Goal: Task Accomplishment & Management: Manage account settings

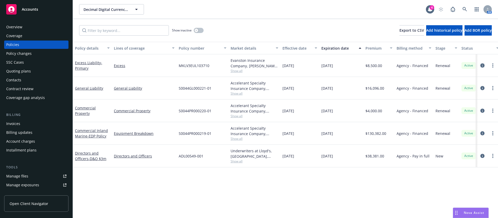
click at [482, 65] on icon "circleInformation" at bounding box center [482, 65] width 4 height 4
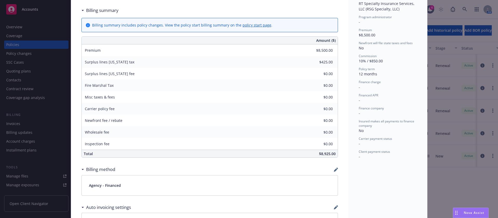
scroll to position [233, 0]
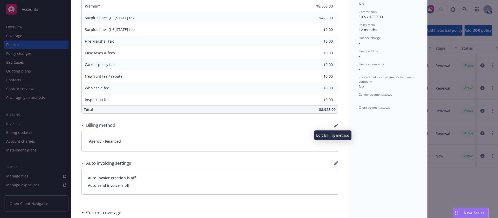
click at [334, 126] on icon "button" at bounding box center [336, 125] width 4 height 4
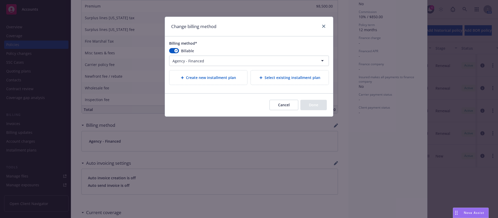
click at [276, 73] on div "Select existing installment plan" at bounding box center [290, 77] width 78 height 14
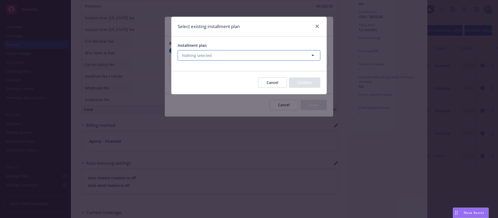
click at [224, 53] on button "Nothing selected" at bounding box center [249, 55] width 143 height 10
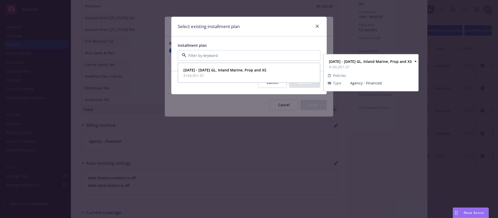
click at [228, 70] on strong "2025 - 2026 GL, Inland Marine, Prop and XS" at bounding box center [224, 69] width 83 height 5
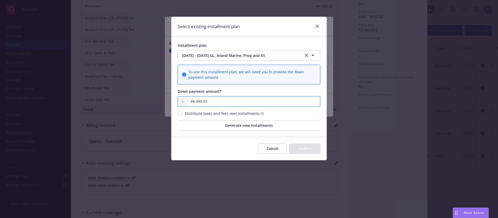
click at [244, 102] on input "66,340.53" at bounding box center [253, 101] width 133 height 10
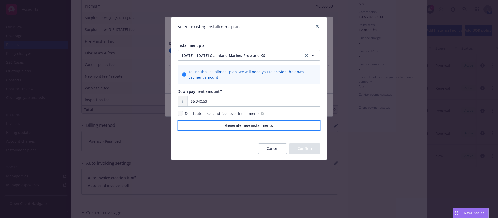
click at [234, 127] on span "Generate new installments" at bounding box center [249, 125] width 48 height 5
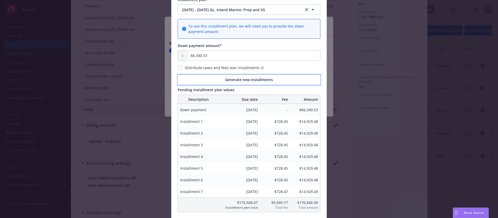
scroll to position [86, 0]
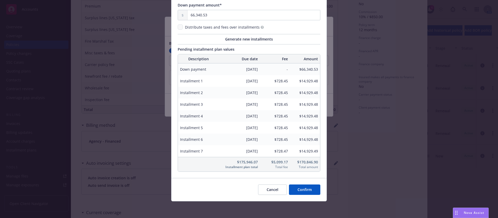
click at [295, 189] on button "Confirm" at bounding box center [304, 189] width 31 height 10
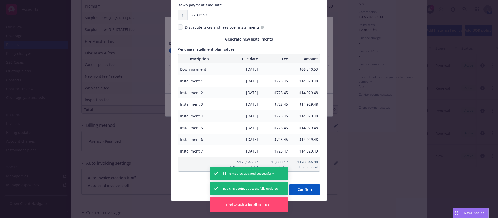
click at [342, 133] on div "Select existing installment plan Installment plan 2025 - 2026 GL, Inland Marine…" at bounding box center [249, 109] width 498 height 218
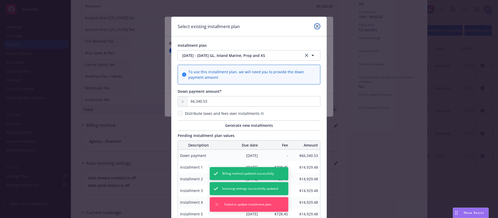
click at [316, 25] on icon "close" at bounding box center [317, 26] width 3 height 3
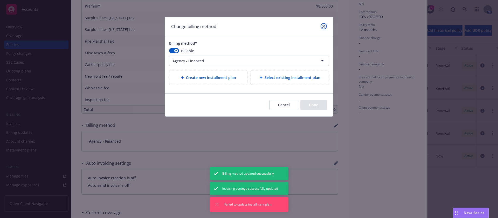
click at [324, 26] on icon "close" at bounding box center [323, 26] width 3 height 3
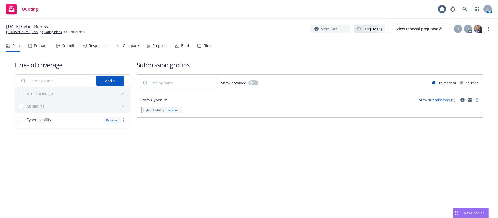
click at [155, 48] on div "Propose" at bounding box center [156, 45] width 19 height 12
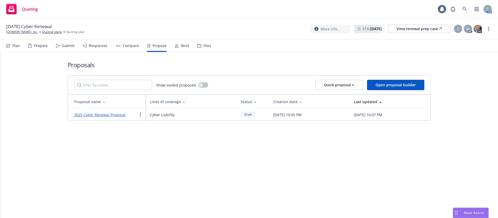
click at [110, 111] on div "2025 Cyber Renewal Proposal" at bounding box center [99, 114] width 51 height 6
click at [111, 114] on link "2025 Cyber Renewal Proposal" at bounding box center [99, 114] width 51 height 5
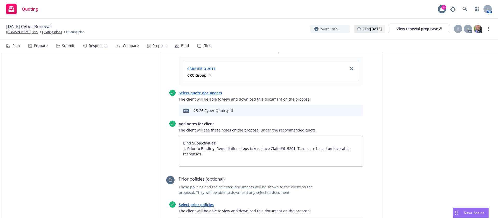
scroll to position [233, 0]
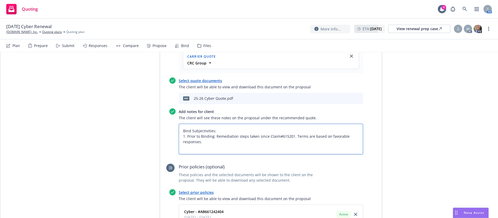
click at [231, 128] on textarea "Bind Subjectivities: 1. Prior to Binding: Remediation steps taken since Claim#6…" at bounding box center [271, 138] width 184 height 31
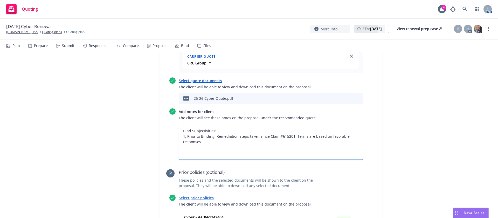
type textarea "x"
type textarea "Bind Subjectivities: 1. Prior to Binding: Remediation steps taken since Claim#6…"
type textarea "x"
type textarea "Bind Subjectivities: 1. Prior to Binding: Remediation steps taken since Claim#6…"
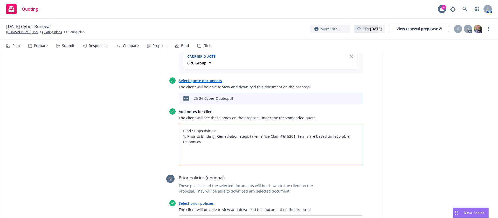
type textarea "x"
type textarea "Bind Subjectivities: 1. Prior to Binding: Remediation steps taken since Claim#6…"
type textarea "x"
type textarea "Bind Subjectivities: 1. Prior to Binding: Remediation steps taken since Claim#6…"
type textarea "x"
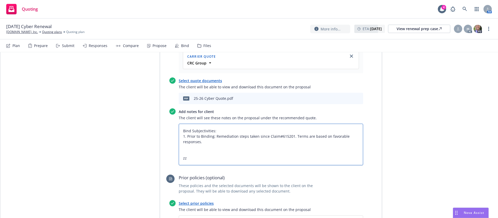
type textarea "Bind Subjectivities: 1. Prior to Binding: Remediation steps taken since Claim#6…"
type textarea "x"
type textarea "Bind Subjectivities: 1. Prior to Binding: Remediation steps taken since Claim#6…"
type textarea "x"
type textarea "Bind Subjectivities: 1. Prior to Binding: Remediation steps taken since Claim#6…"
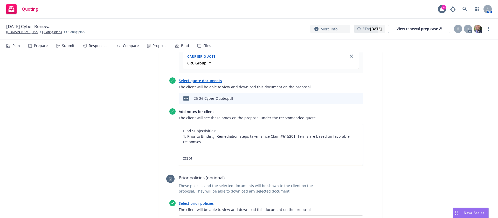
type textarea "x"
type textarea "Bind Subjectivities: 1. Prior to Binding: Remediation steps taken since Claim#6…"
type textarea "x"
type textarea "Bind Subjectivities: 1. Prior to Binding: Remediation steps taken since Claim#6…"
type textarea "x"
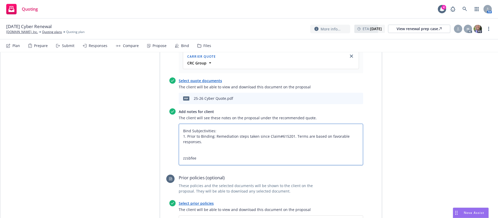
type textarea "Bind Subjectivities: 1. Prior to Binding: Remediation steps taken since Claim#6…"
paste textarea "All taxes and fees are estimated, subject to change upon binding, and fully ear…"
type textarea "x"
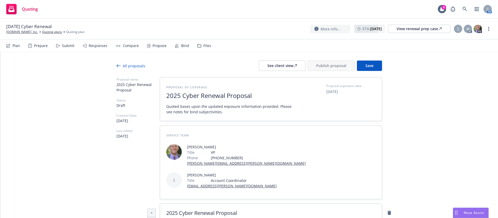
scroll to position [0, 0]
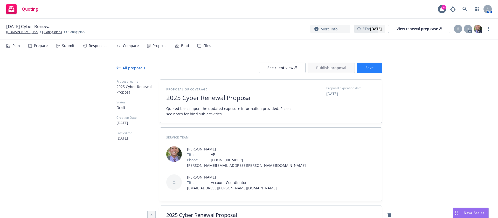
type textarea "Bind Subjectivities: 1. Prior to Binding: Remediation steps taken since Claim#6…"
click at [366, 65] on button "Save" at bounding box center [369, 67] width 25 height 10
click at [294, 69] on div "See client view" at bounding box center [282, 68] width 30 height 10
click at [331, 73] on div at bounding box center [249, 76] width 266 height 6
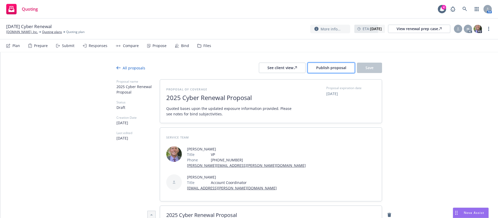
click at [342, 68] on span "Publish proposal" at bounding box center [331, 67] width 30 height 5
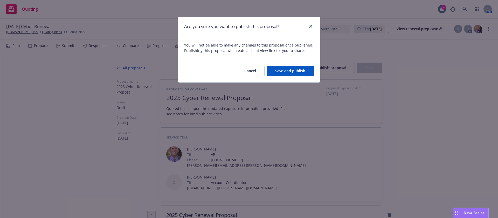
drag, startPoint x: 291, startPoint y: 71, endPoint x: 293, endPoint y: 64, distance: 6.7
click at [291, 71] on button "Save and publish" at bounding box center [290, 71] width 47 height 10
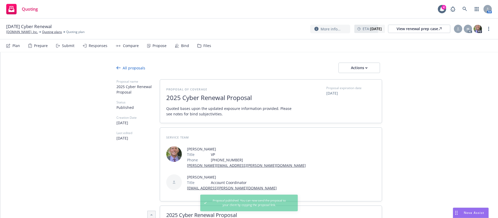
type textarea "x"
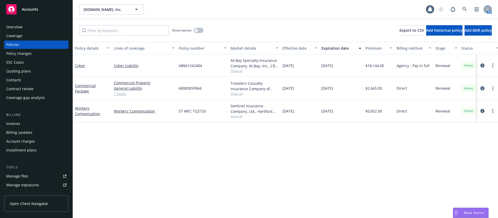
click at [35, 83] on div "Contacts" at bounding box center [36, 80] width 60 height 8
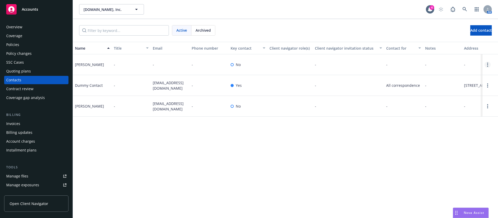
click at [488, 65] on link "Open options" at bounding box center [487, 64] width 6 height 6
click at [452, 37] on link "Edit contact" at bounding box center [454, 35] width 59 height 10
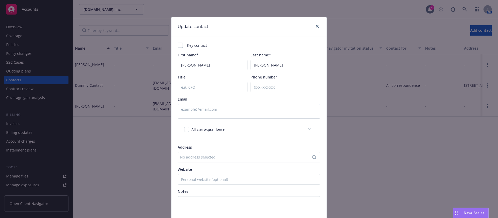
click at [241, 108] on input "Email" at bounding box center [249, 109] width 143 height 10
paste input "[PERSON_NAME][EMAIL_ADDRESS][DOMAIN_NAME]"
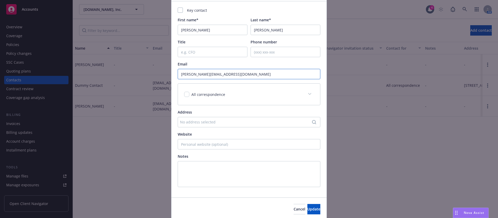
scroll to position [54, 0]
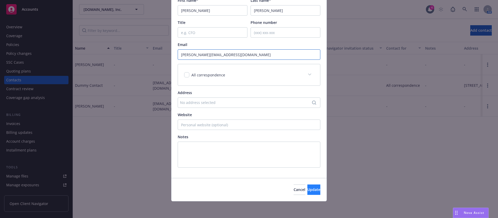
type input "[PERSON_NAME][EMAIL_ADDRESS][DOMAIN_NAME]"
click at [307, 187] on span "Update" at bounding box center [313, 189] width 13 height 5
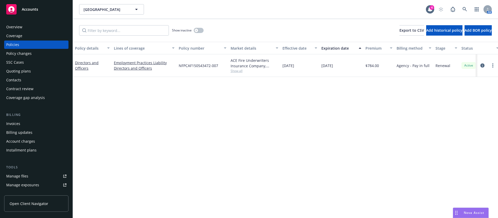
click at [20, 80] on div "Contacts" at bounding box center [13, 80] width 15 height 8
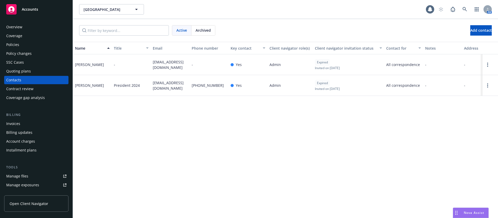
click at [162, 65] on span "pcc6548@gmail.com" at bounding box center [170, 64] width 35 height 11
copy span "pcc6548@gmail.com"
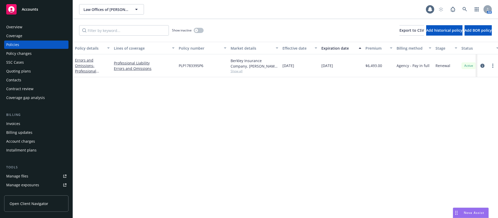
click at [26, 74] on div "Quoting plans" at bounding box center [18, 71] width 25 height 8
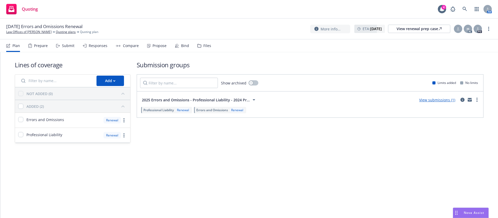
click at [160, 45] on div "Propose" at bounding box center [159, 46] width 14 height 4
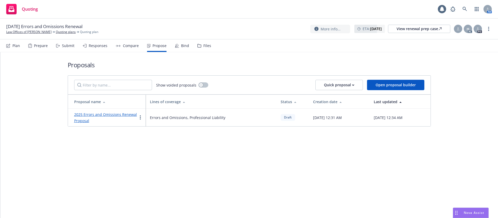
click at [121, 114] on link "2025 Errors and Omissions Renewal Proposal" at bounding box center [105, 117] width 63 height 11
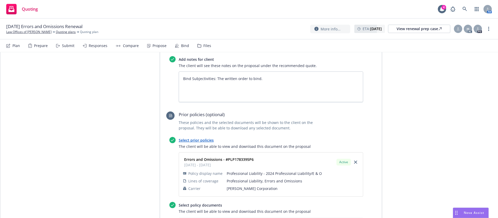
scroll to position [272, 0]
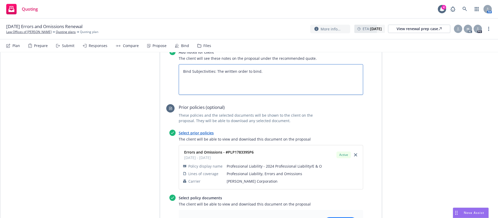
click at [213, 71] on textarea "Bind Subjectivities: The written order to bind." at bounding box center [271, 79] width 184 height 31
type textarea "x"
type textarea "Bind Subjectivities: The written order to bind."
type textarea "x"
type textarea "Bind Subjectivities: 7The written order to bind."
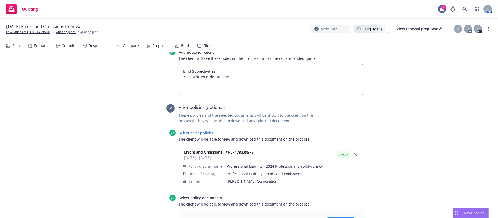
type textarea "x"
type textarea "Bind Subjectivities: The written order to bind."
type textarea "x"
type textarea "Bind Subjectivities: 1The written order to bind."
type textarea "x"
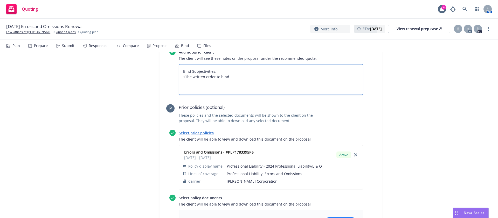
type textarea "Bind Subjectivities: 1.The written order to bind."
type textarea "x"
drag, startPoint x: 194, startPoint y: 76, endPoint x: 185, endPoint y: 77, distance: 8.9
click at [185, 77] on textarea "Bind Subjectivities: 1. The written order to bind." at bounding box center [271, 79] width 184 height 31
type textarea "Bind Subjectivities: 1. Written order to bind."
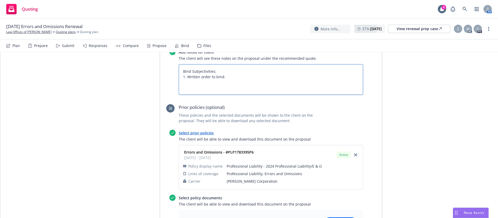
click at [221, 85] on textarea "Bind Subjectivities: 1. Written order to bind." at bounding box center [271, 79] width 184 height 31
type textarea "x"
type textarea "Bind Subjectivities: 1. Written order to bind."
type textarea "x"
type textarea "Bind Subjectivities: 1. Written order to bind."
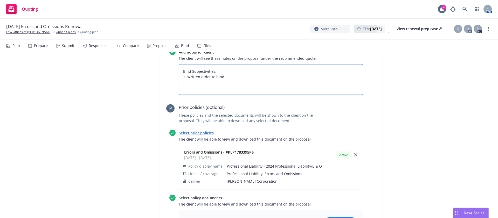
type textarea "x"
type textarea "Bind Subjectivities: 1. Written order to bind. z"
type textarea "x"
type textarea "Bind Subjectivities: 1. Written order to bind. zz"
type textarea "x"
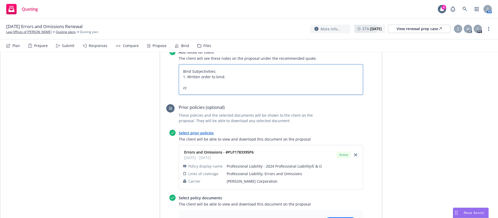
type textarea "Bind Subjectivities: 1. Written order to bind. zzs"
type textarea "x"
type textarea "Bind Subjectivities: 1. Written order to bind. zzsb"
type textarea "x"
type textarea "Bind Subjectivities: 1. Written order to bind. zzsbf"
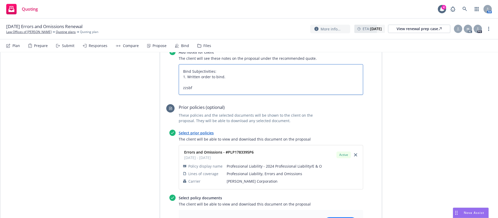
type textarea "x"
type textarea "Bind Subjectivities: 1. Written order to bind. zzsbfe"
type textarea "x"
type textarea "Bind Subjectivities: 1. Written order to bind. zzsbfee"
type textarea "x"
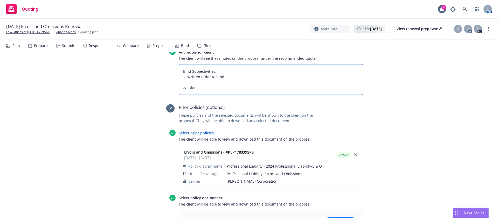
type textarea "Bind Subjectivities: 1. Written order to bind. zzsbfees"
paste textarea "All taxes and fees are estimated, subject to change upon binding, and fully ear…"
type textarea "x"
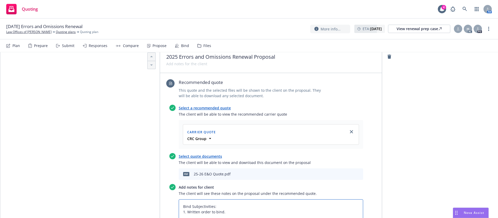
scroll to position [0, 0]
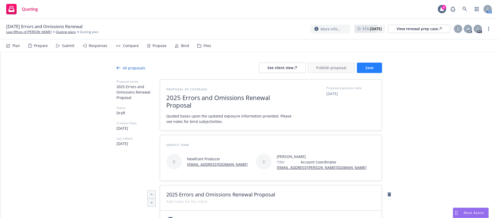
type textarea "Bind Subjectivities: 1. Written order to bind. All taxes and fees are estimated…"
click at [358, 69] on button "Save" at bounding box center [369, 67] width 25 height 10
click at [289, 67] on div "See client view" at bounding box center [282, 68] width 30 height 10
drag, startPoint x: 70, startPoint y: 26, endPoint x: 25, endPoint y: 26, distance: 44.9
click at [25, 26] on span "08/29/25 Errors and Omissions Renewal" at bounding box center [44, 26] width 76 height 6
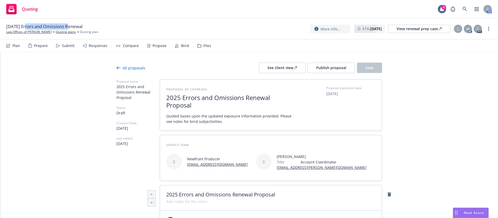
copy span "Errors and Omissions"
click at [338, 66] on span "Publish proposal" at bounding box center [331, 67] width 30 height 5
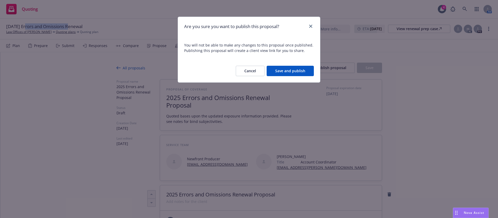
click at [297, 69] on button "Save and publish" at bounding box center [290, 71] width 47 height 10
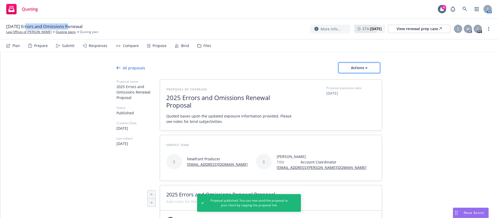
click at [359, 67] on div "Actions" at bounding box center [359, 68] width 24 height 10
click at [367, 100] on span "Copy logging email" at bounding box center [358, 101] width 45 height 5
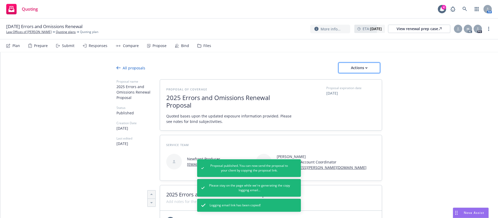
click at [351, 67] on div "Actions" at bounding box center [359, 68] width 24 height 10
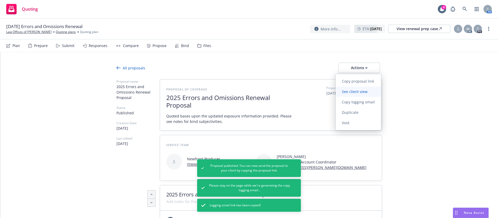
click at [363, 93] on span "See client view" at bounding box center [355, 91] width 38 height 5
type textarea "x"
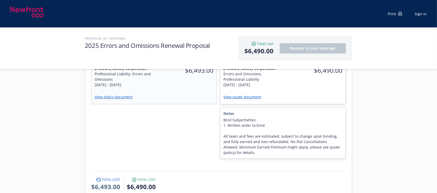
scroll to position [138, 0]
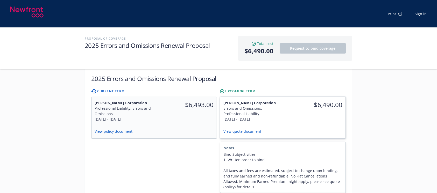
click at [245, 129] on link "View quote document" at bounding box center [245, 131] width 42 height 5
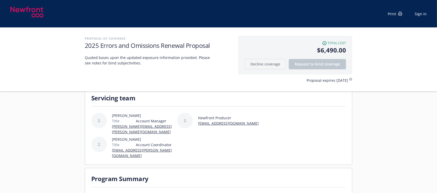
scroll to position [34, 0]
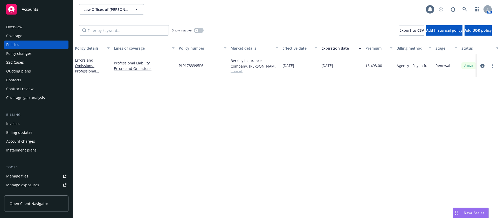
click at [31, 80] on div "Contacts" at bounding box center [36, 80] width 60 height 8
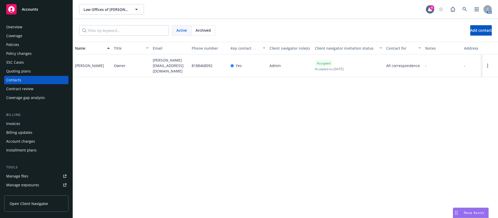
click at [168, 60] on span "[PERSON_NAME][EMAIL_ADDRESS][DOMAIN_NAME]" at bounding box center [170, 65] width 35 height 16
copy span "[PERSON_NAME][EMAIL_ADDRESS][DOMAIN_NAME]"
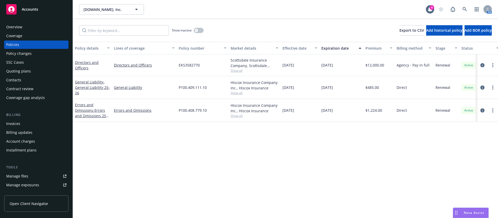
click at [35, 78] on div "Contacts" at bounding box center [36, 80] width 60 height 8
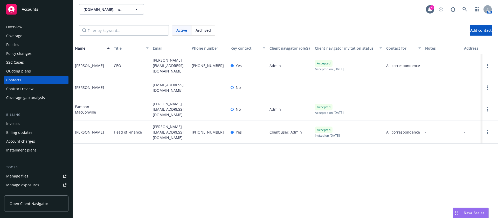
click at [172, 64] on span "aline@interviewing.io" at bounding box center [170, 65] width 35 height 16
copy span "aline@interviewing.io"
click at [35, 48] on div "Policies" at bounding box center [36, 44] width 60 height 8
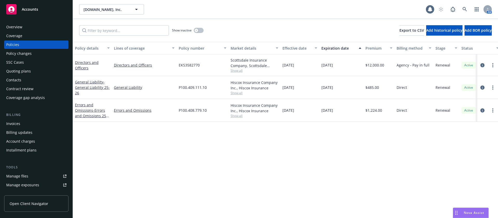
click at [43, 45] on div "Policies" at bounding box center [36, 44] width 60 height 8
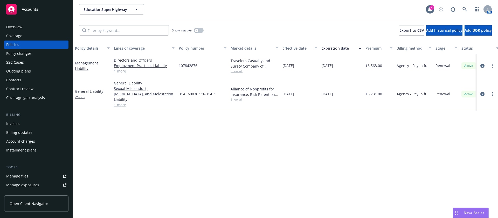
click at [24, 123] on div "Invoices" at bounding box center [36, 123] width 60 height 8
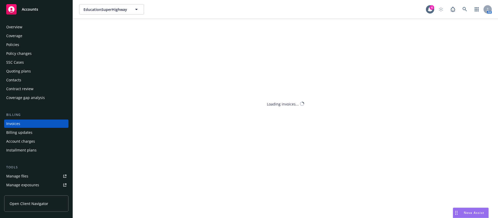
scroll to position [6, 0]
